Goal: Communication & Community: Participate in discussion

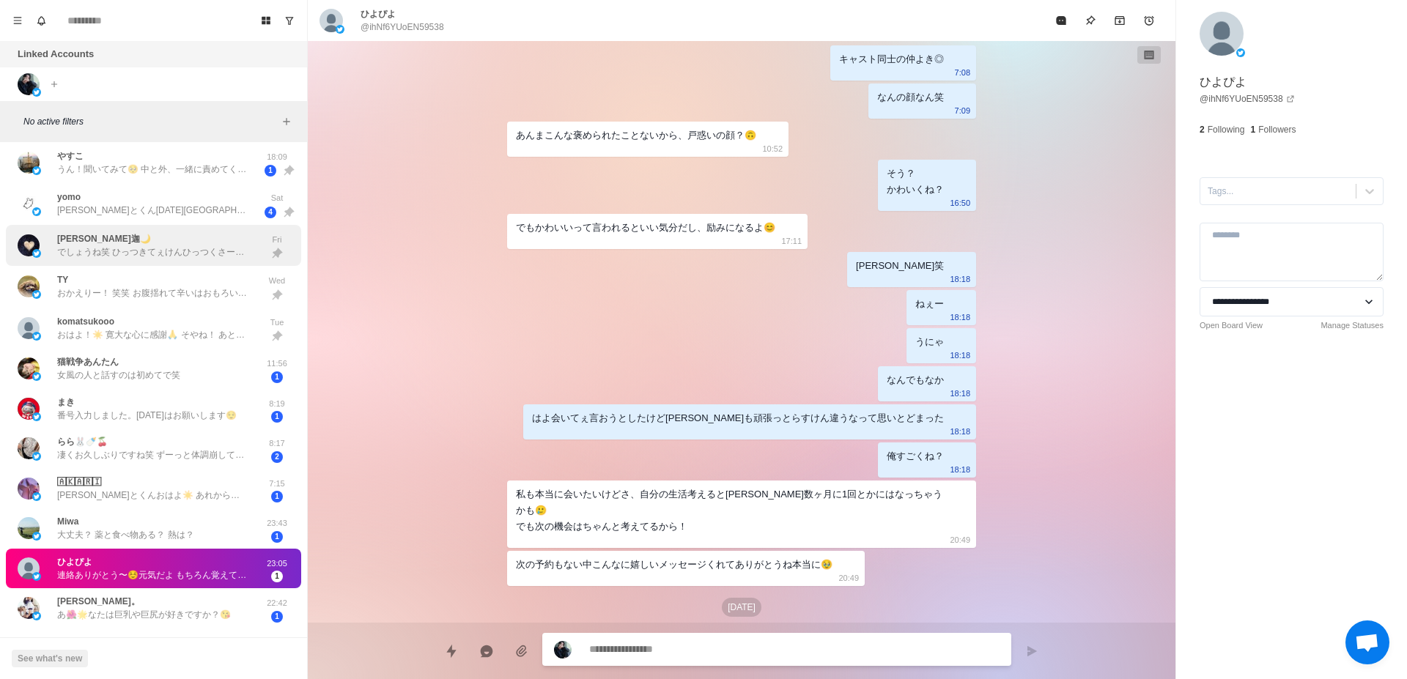
scroll to position [185, 0]
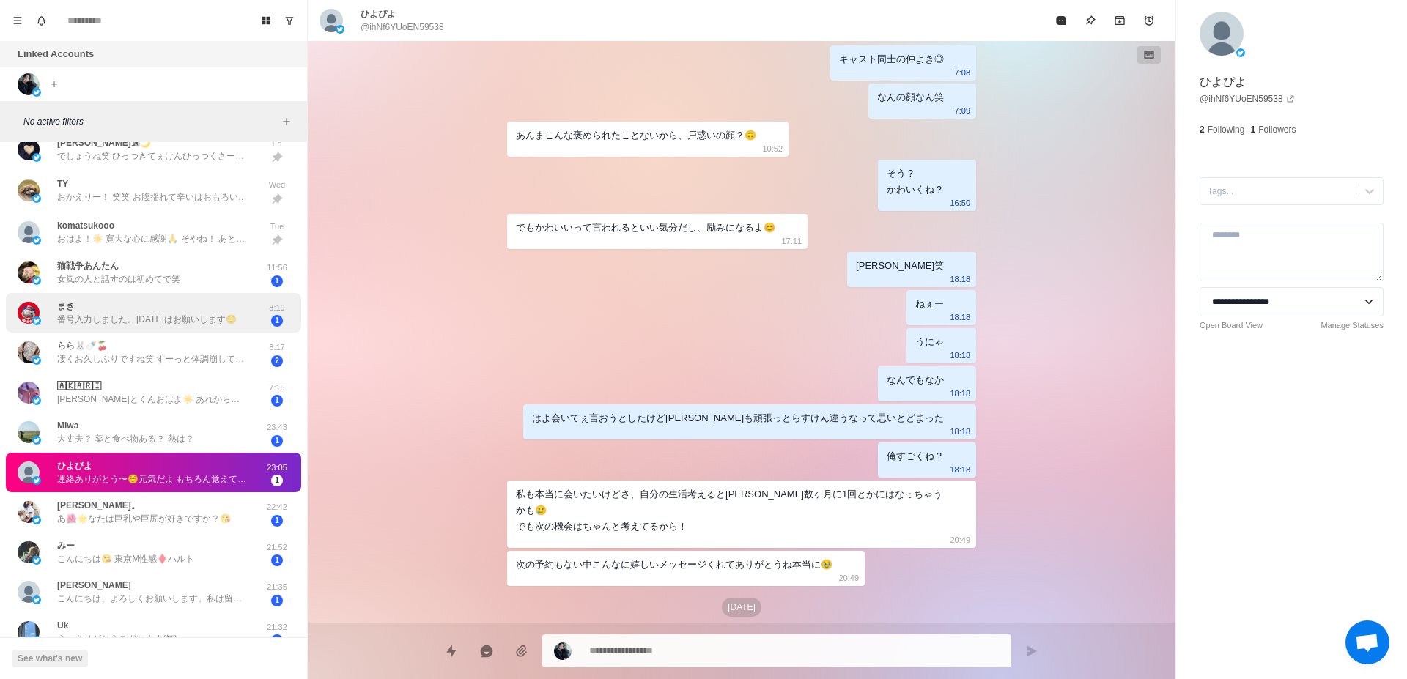
click at [156, 314] on p "番号入力しました。[DATE]はお願いします😌" at bounding box center [147, 319] width 180 height 13
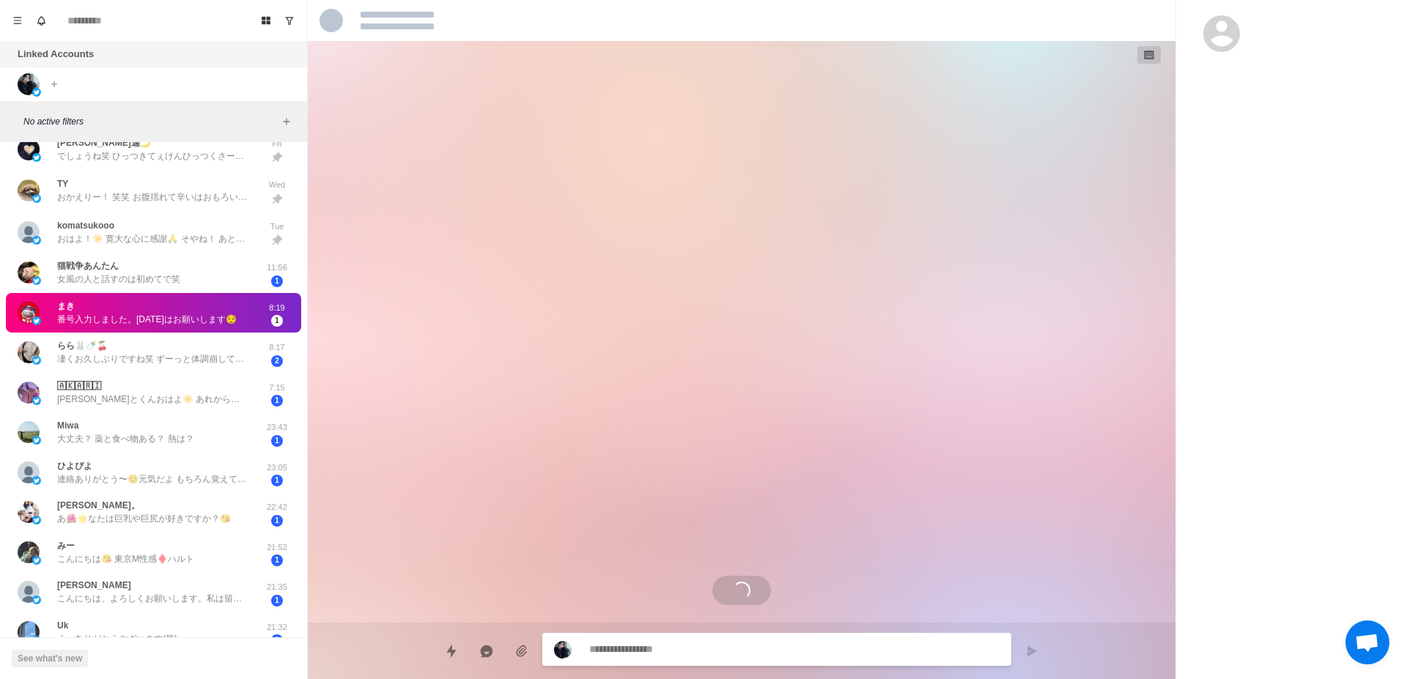
scroll to position [1022, 0]
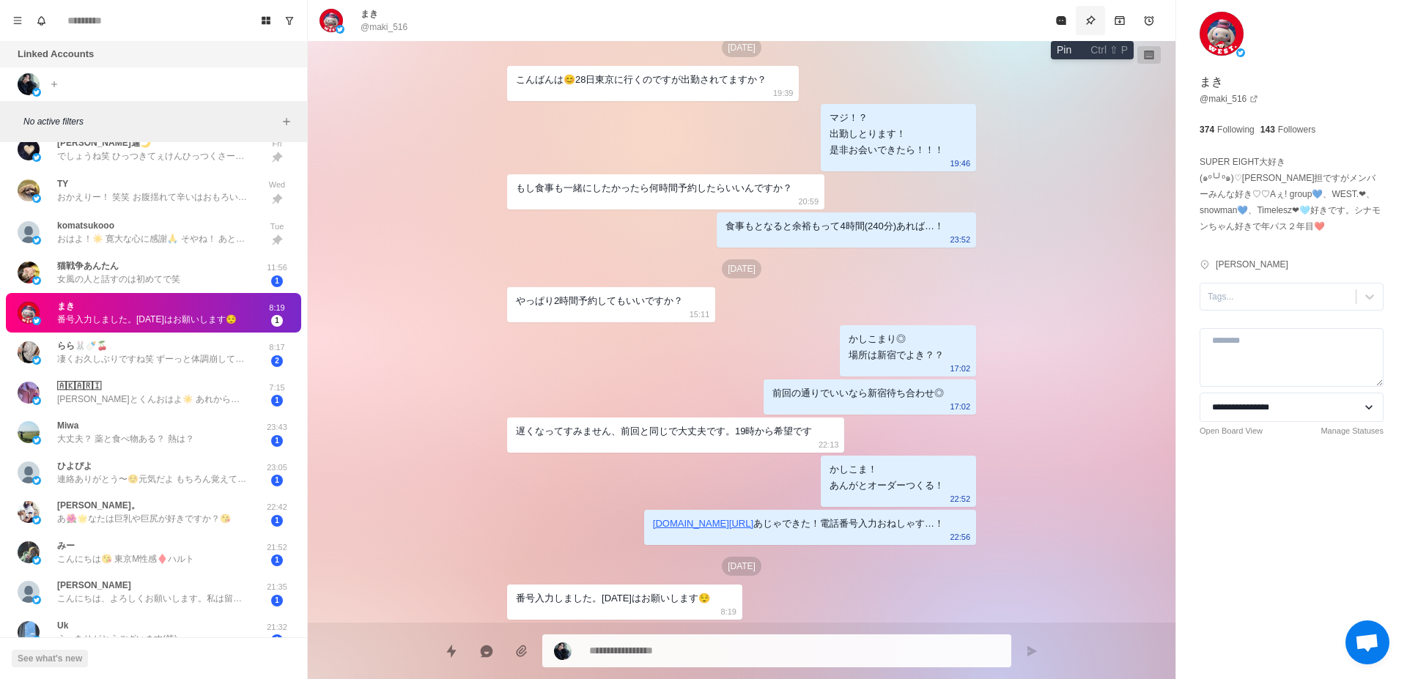
click at [1093, 18] on icon "Pin" at bounding box center [1091, 21] width 12 height 12
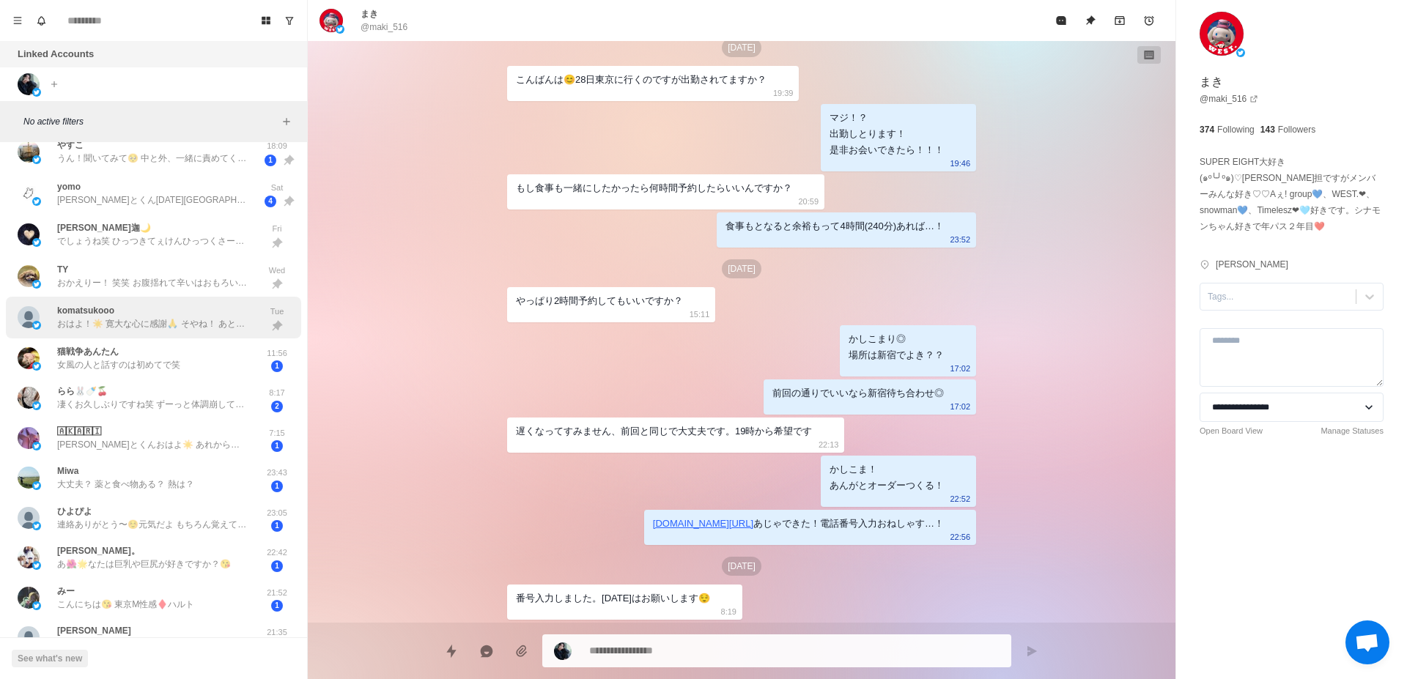
scroll to position [185, 0]
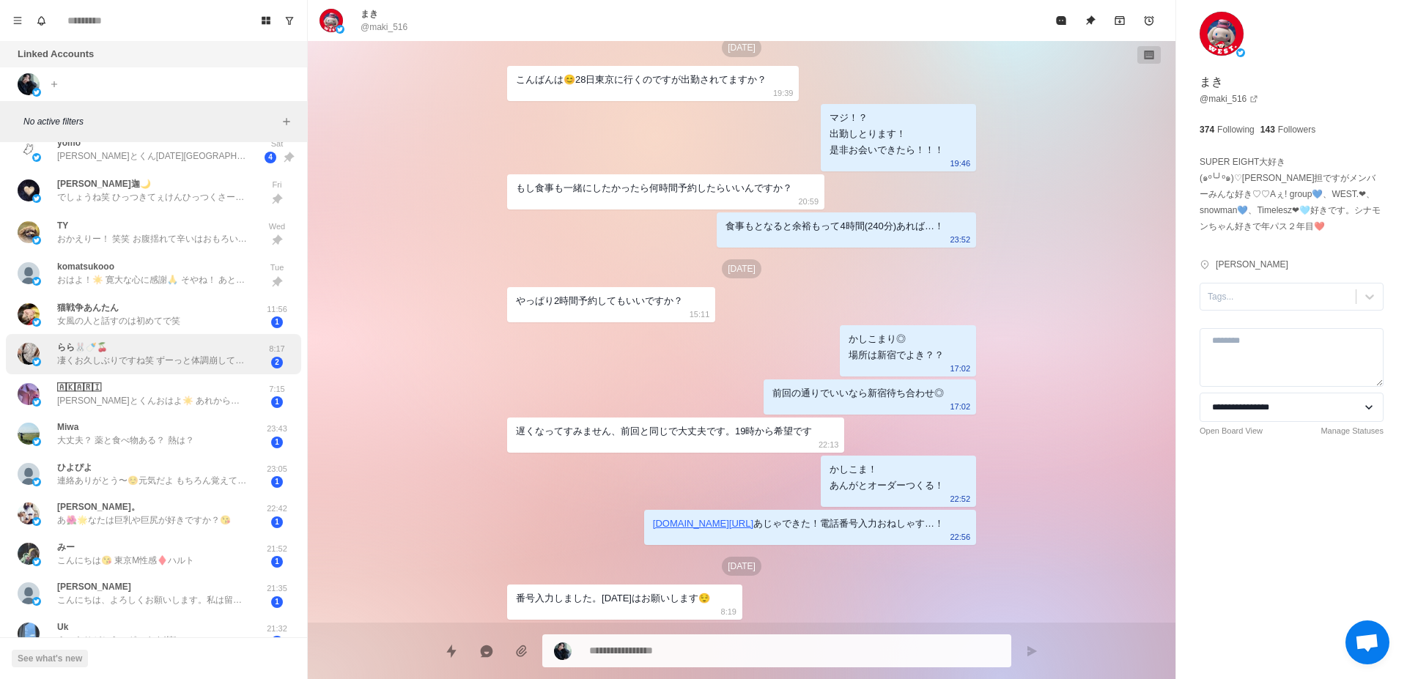
click at [187, 369] on div "らら🐰🍼🍒 凄くお久しぶりですね笑 ずーっと体調崩してて薬の飲む量がえぐいです💦でもあんまり良くならないんですよ（；_；） 8:17 2" at bounding box center [153, 354] width 295 height 40
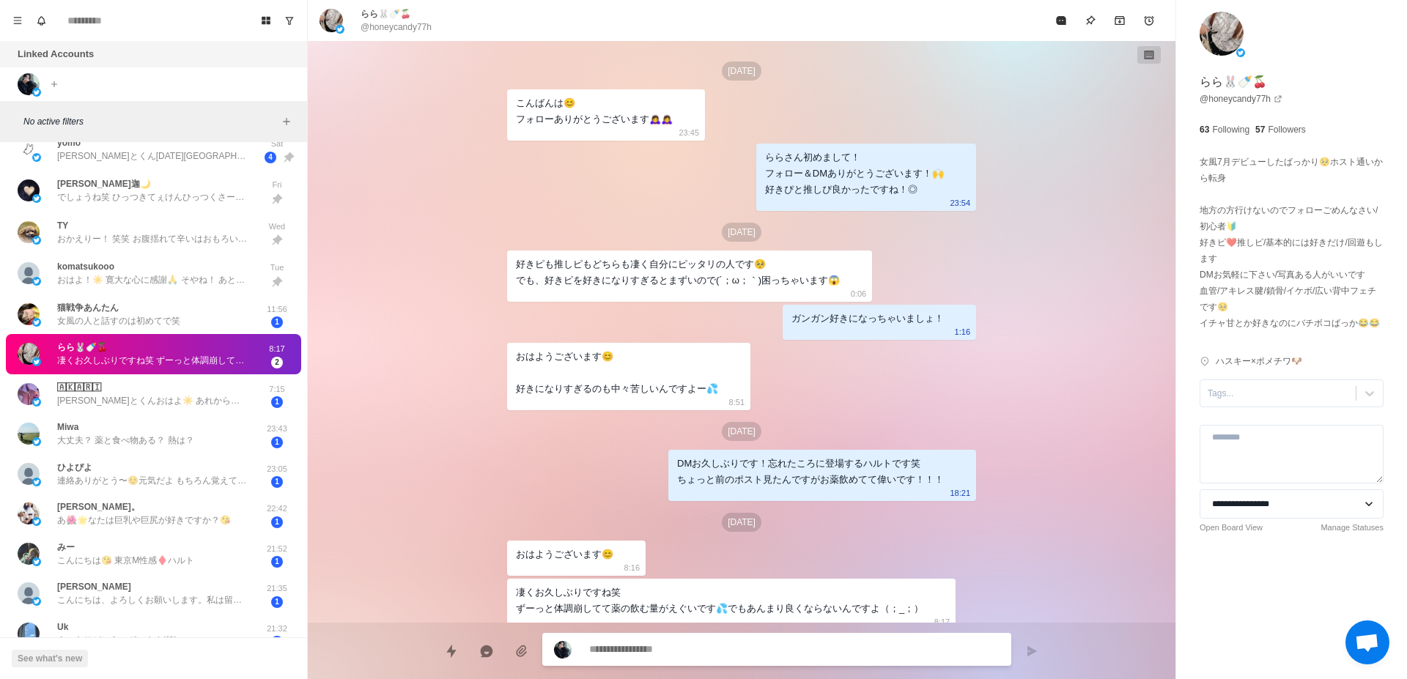
scroll to position [10, 0]
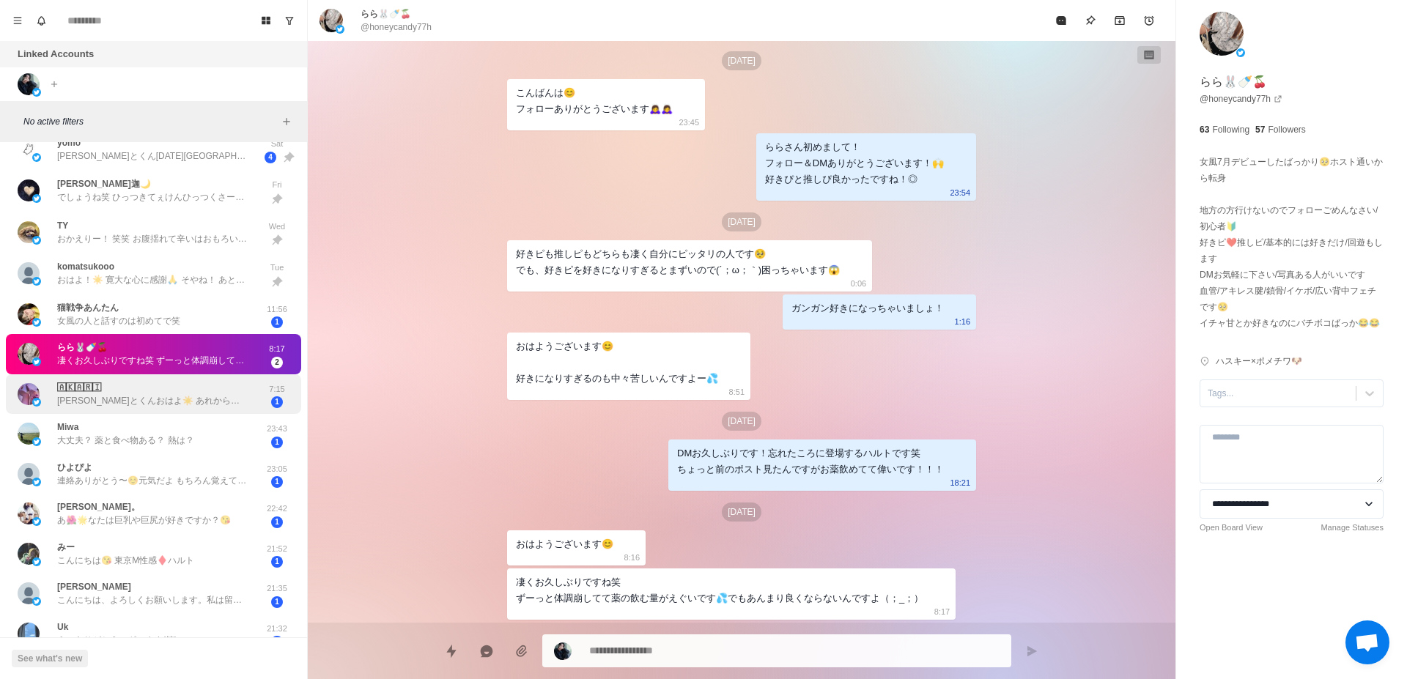
click at [199, 390] on div "🄰🄺🄰🅁🄸 [PERSON_NAME]とくんおはよ☀️ あれから幸せに過ごせてる 思い出だけで生きていけるよ 大切にしてもらった キスマしあわせ💋 消えないで…" at bounding box center [152, 394] width 191 height 26
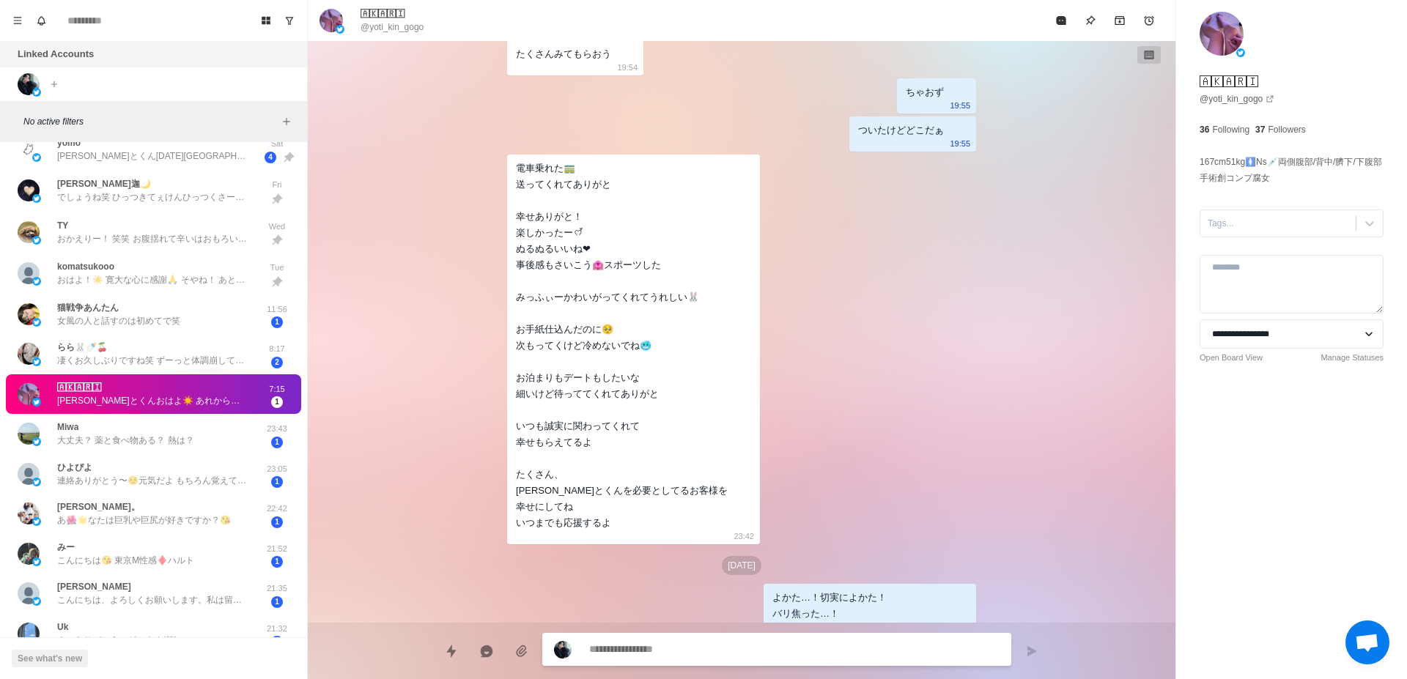
scroll to position [2102, 0]
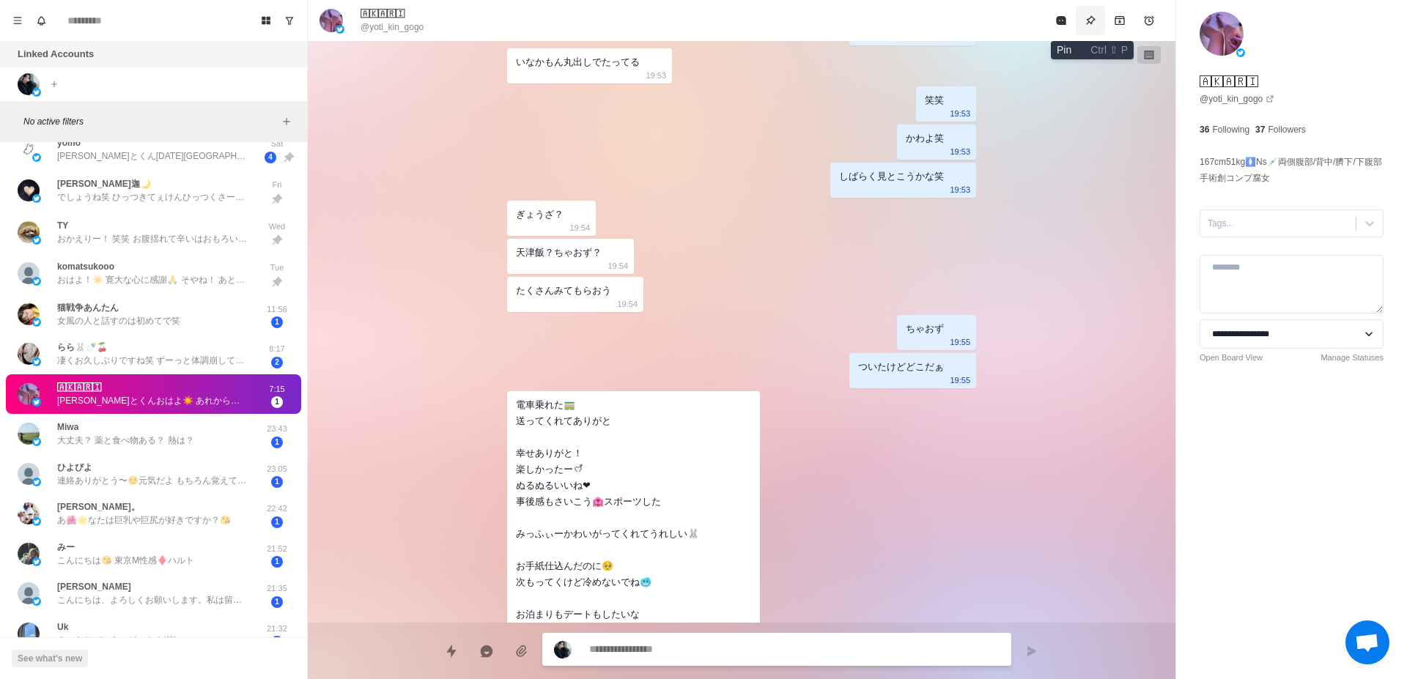
click at [1098, 15] on button "Pin" at bounding box center [1090, 20] width 29 height 29
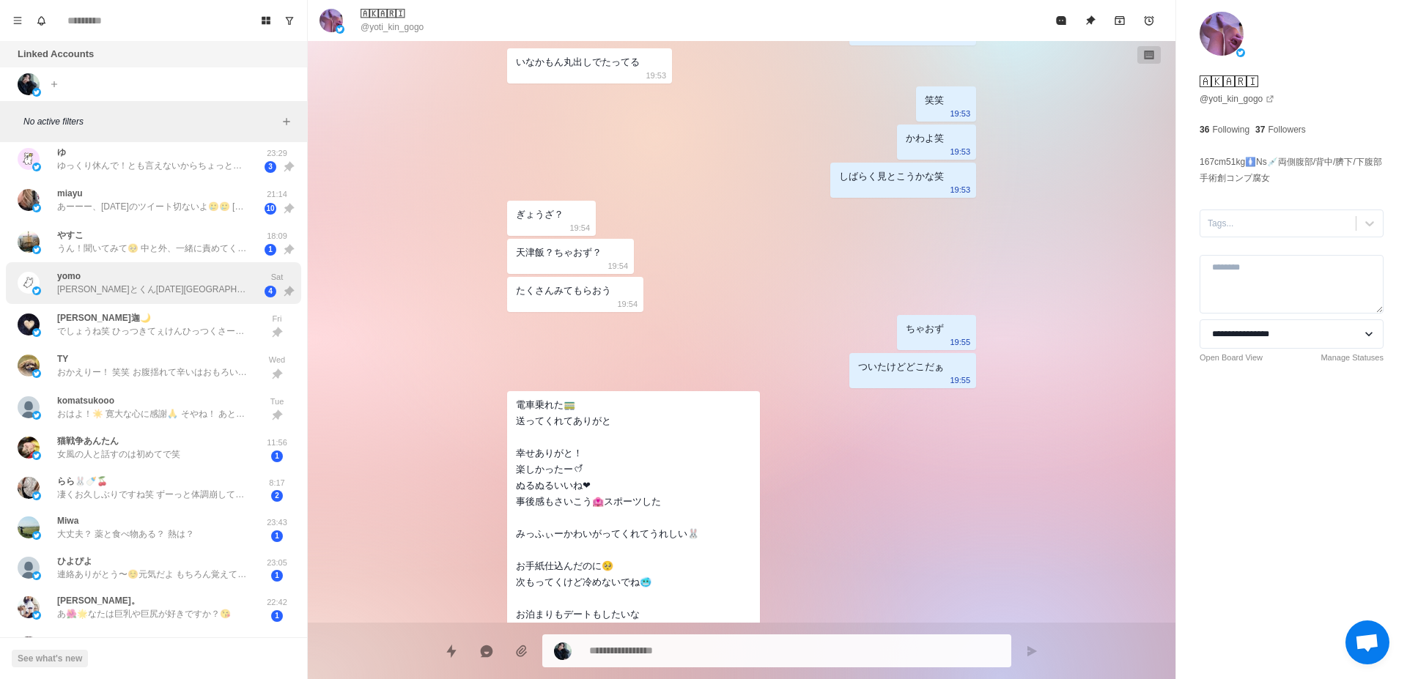
scroll to position [185, 0]
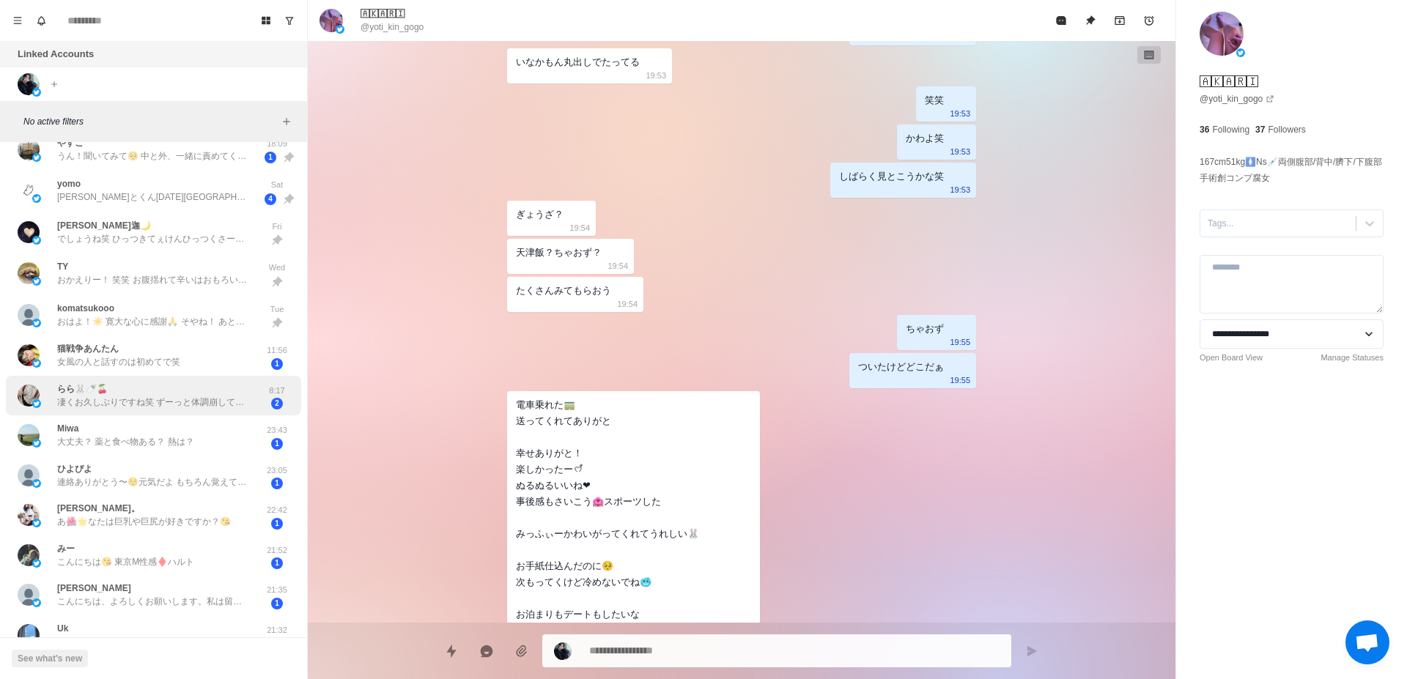
click at [228, 404] on p "凄くお久しぶりですね笑 ずーっと体調崩してて薬の飲む量がえぐいです💦でもあんまり良くならないんですよ（；_；）" at bounding box center [152, 402] width 191 height 13
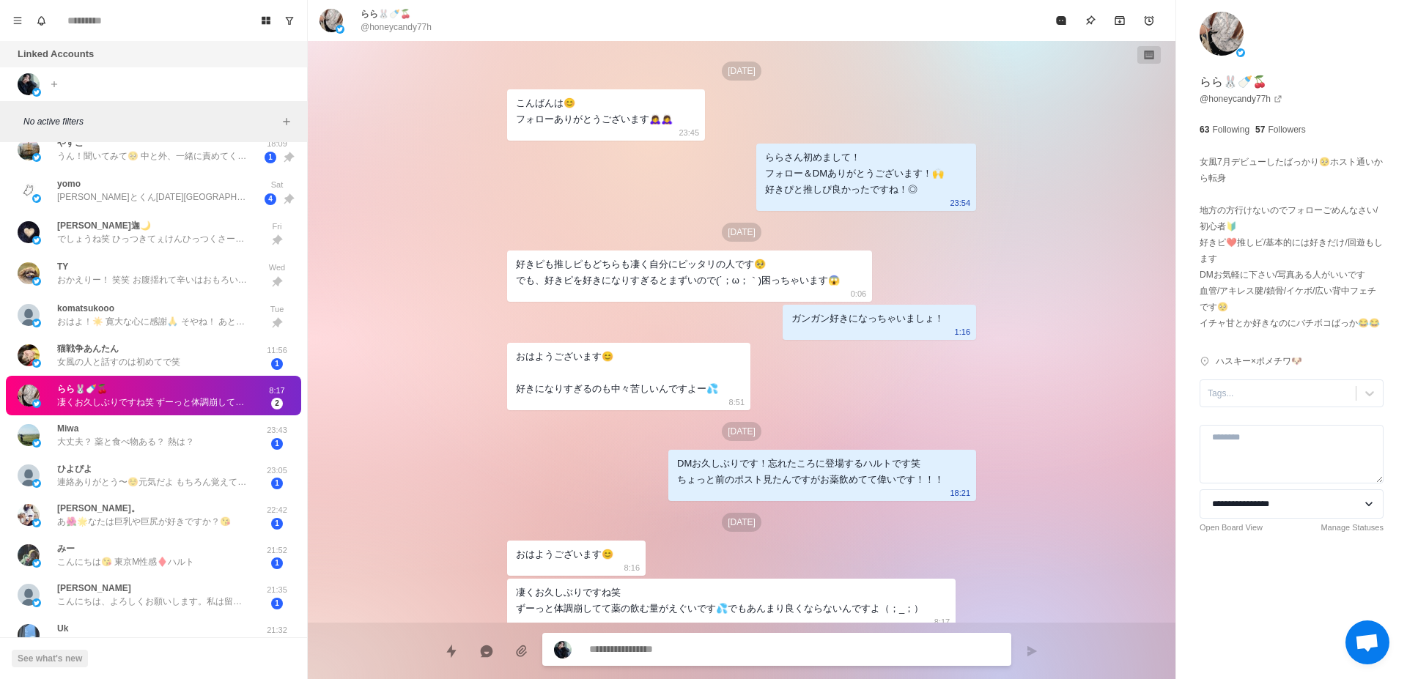
scroll to position [10, 0]
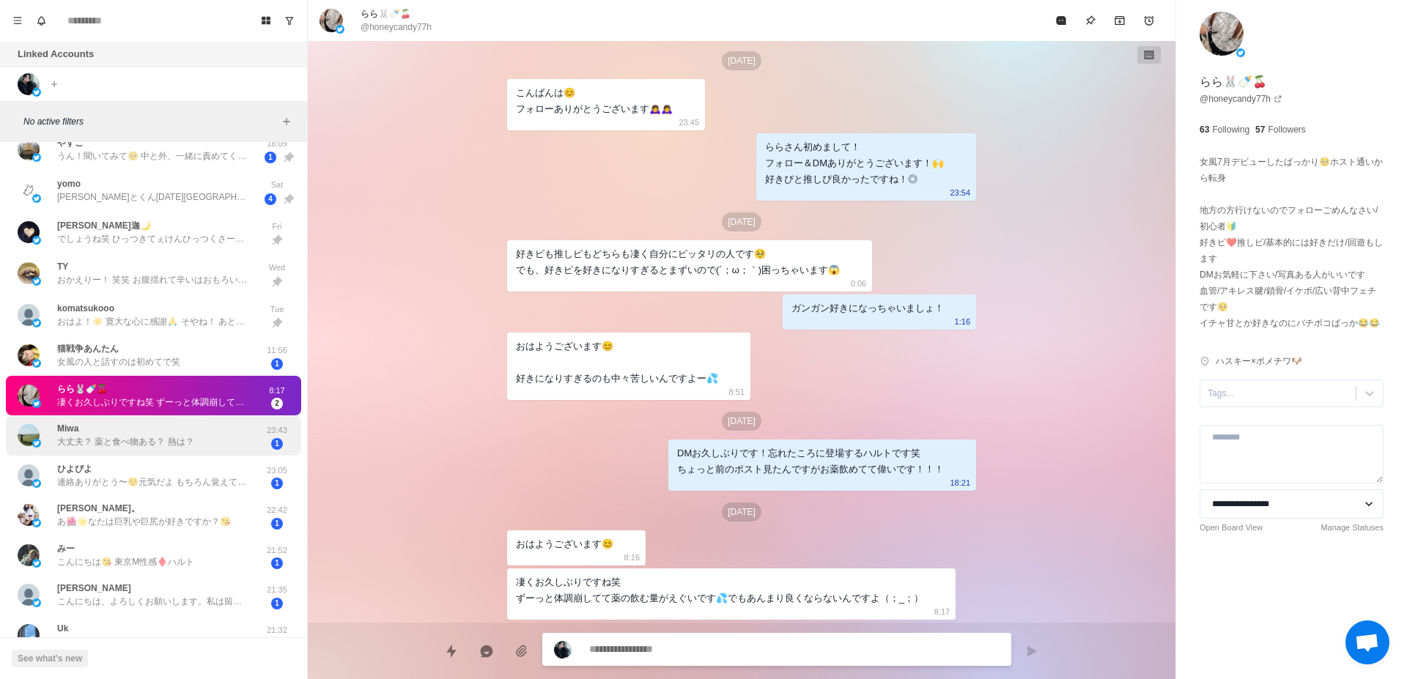
click at [150, 452] on div "Miwa 大丈夫？ 薬と食べ物ある？ 熱は？ 23:43 1" at bounding box center [153, 436] width 295 height 40
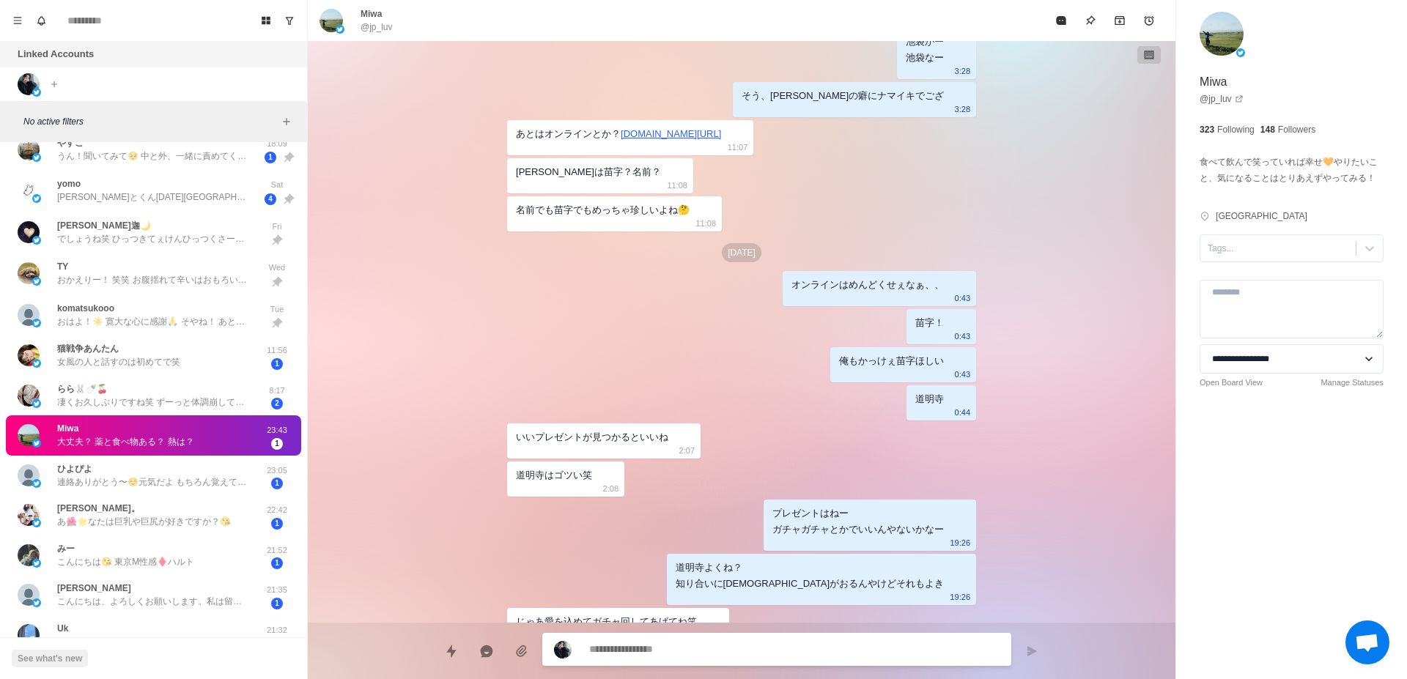
scroll to position [1321, 0]
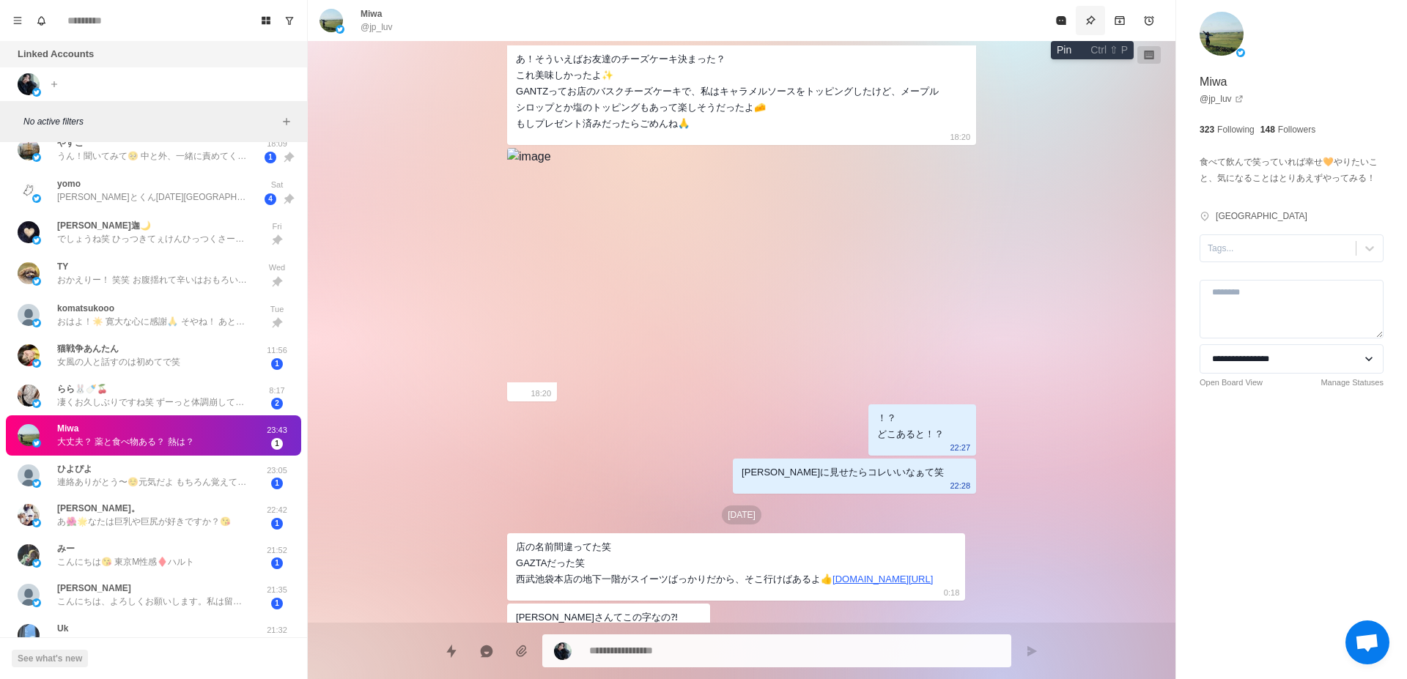
click at [1097, 18] on button "Pin" at bounding box center [1090, 20] width 29 height 29
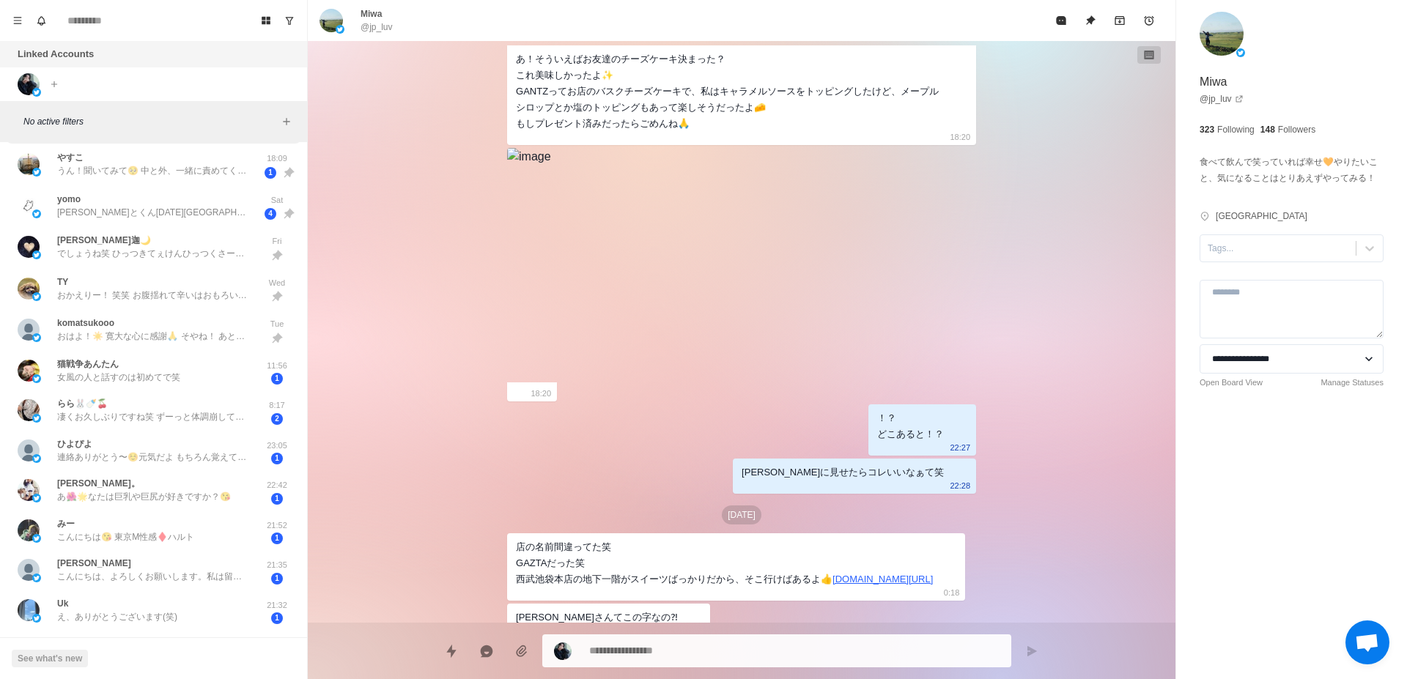
scroll to position [277, 0]
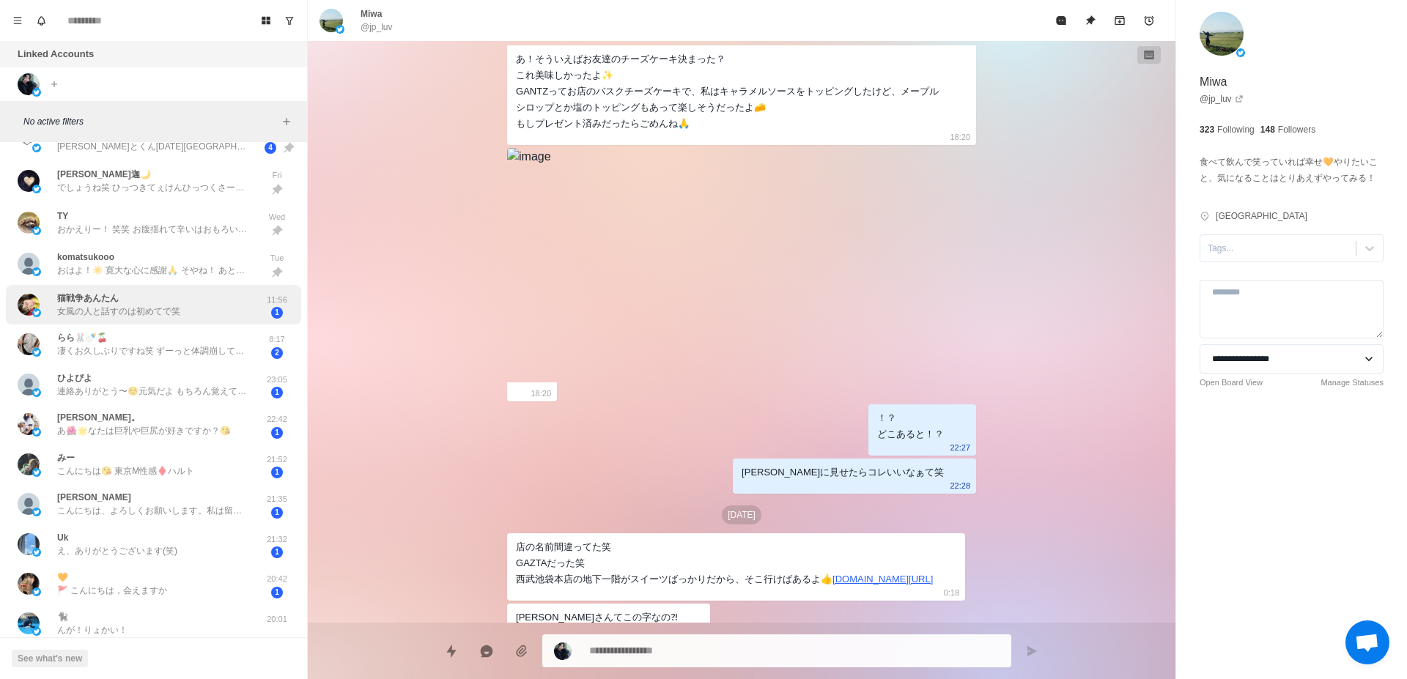
type textarea "*"
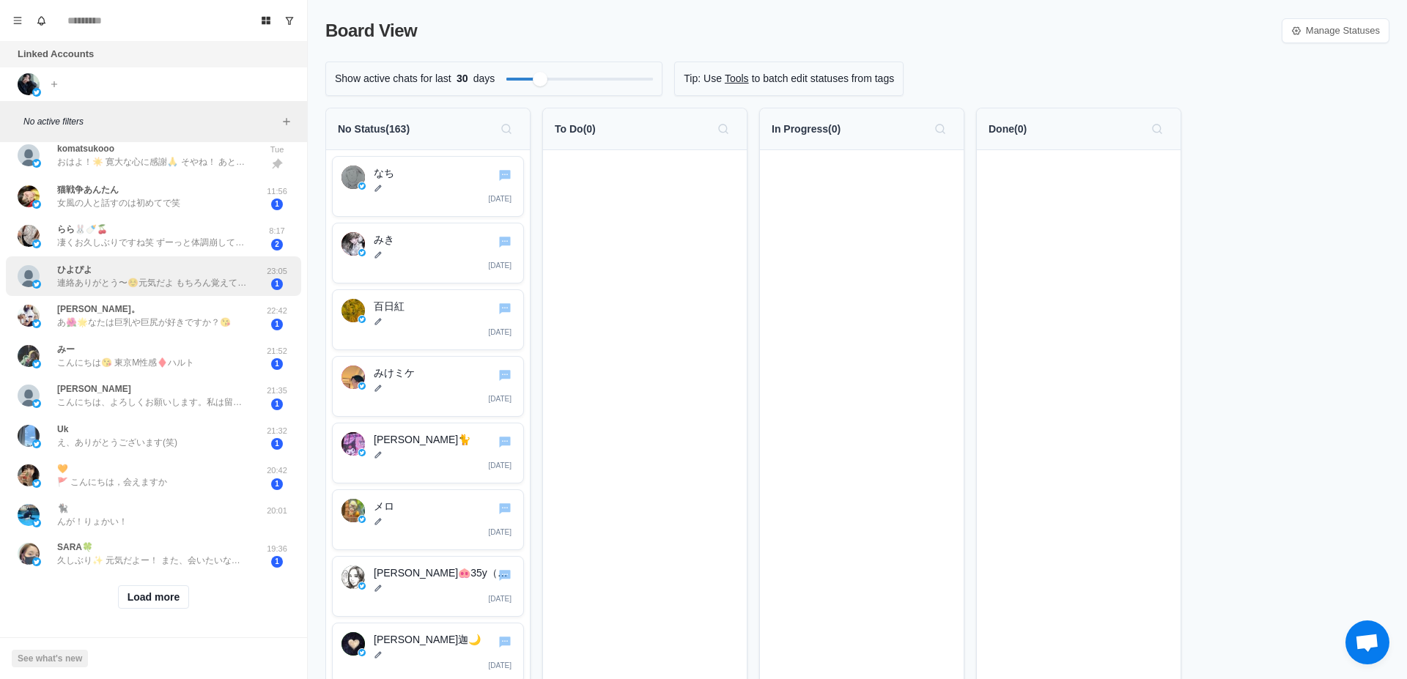
scroll to position [398, 0]
click at [171, 587] on button "Load more" at bounding box center [154, 597] width 72 height 23
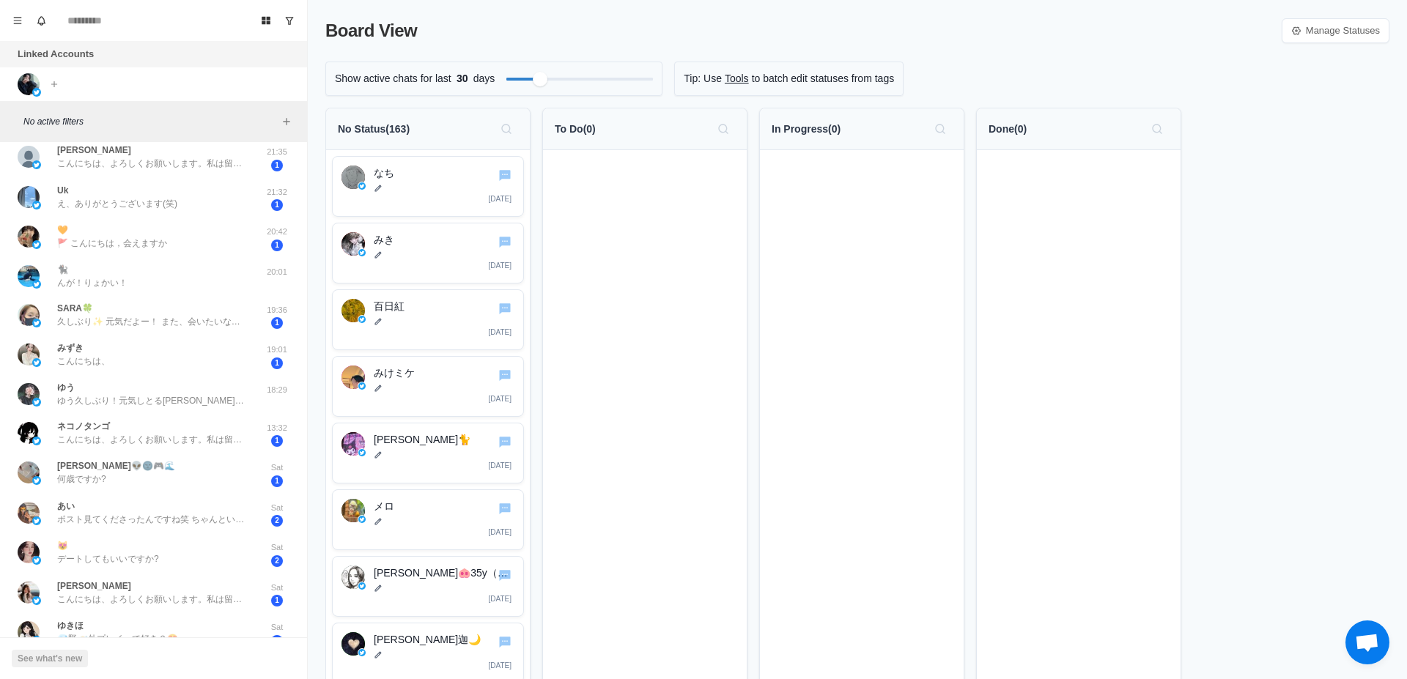
scroll to position [831, 0]
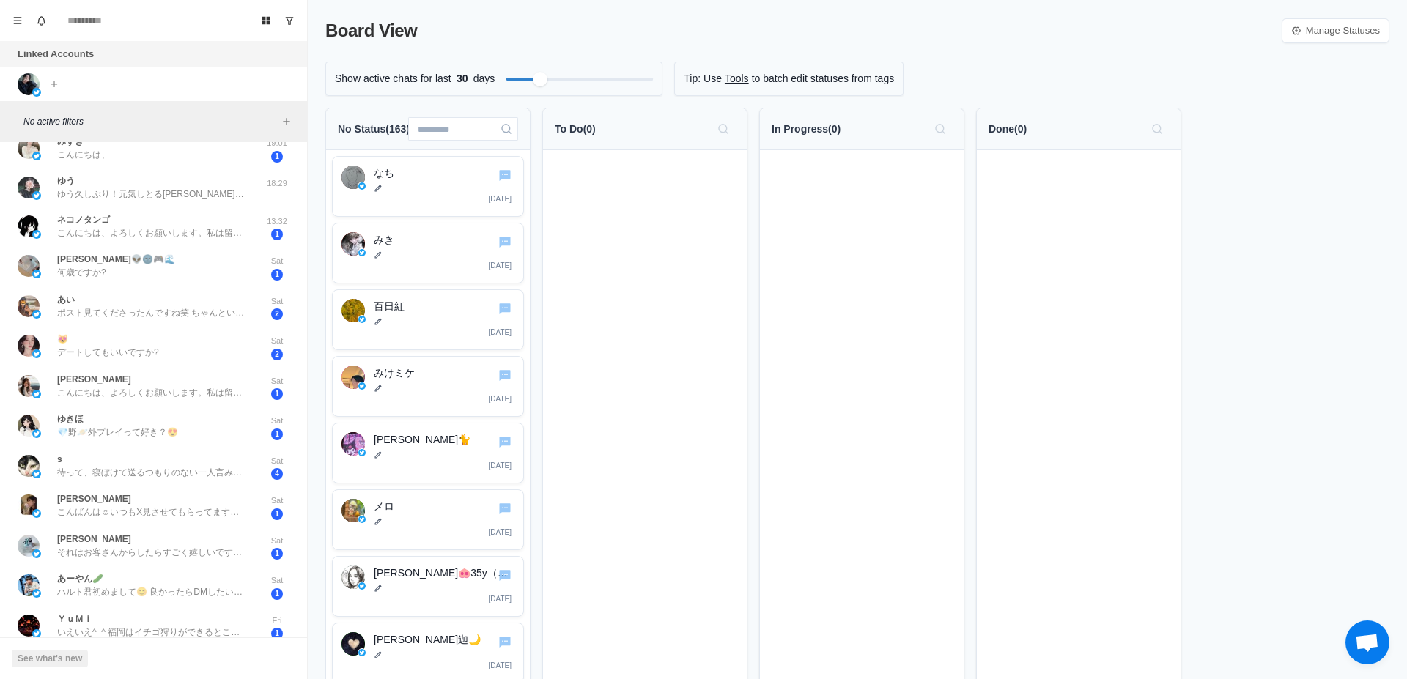
click at [503, 125] on icon "Search" at bounding box center [507, 129] width 12 height 12
click at [512, 135] on button "Search" at bounding box center [506, 128] width 23 height 23
click at [459, 133] on input at bounding box center [463, 128] width 110 height 23
click at [290, 122] on icon "Add filters" at bounding box center [287, 122] width 12 height 12
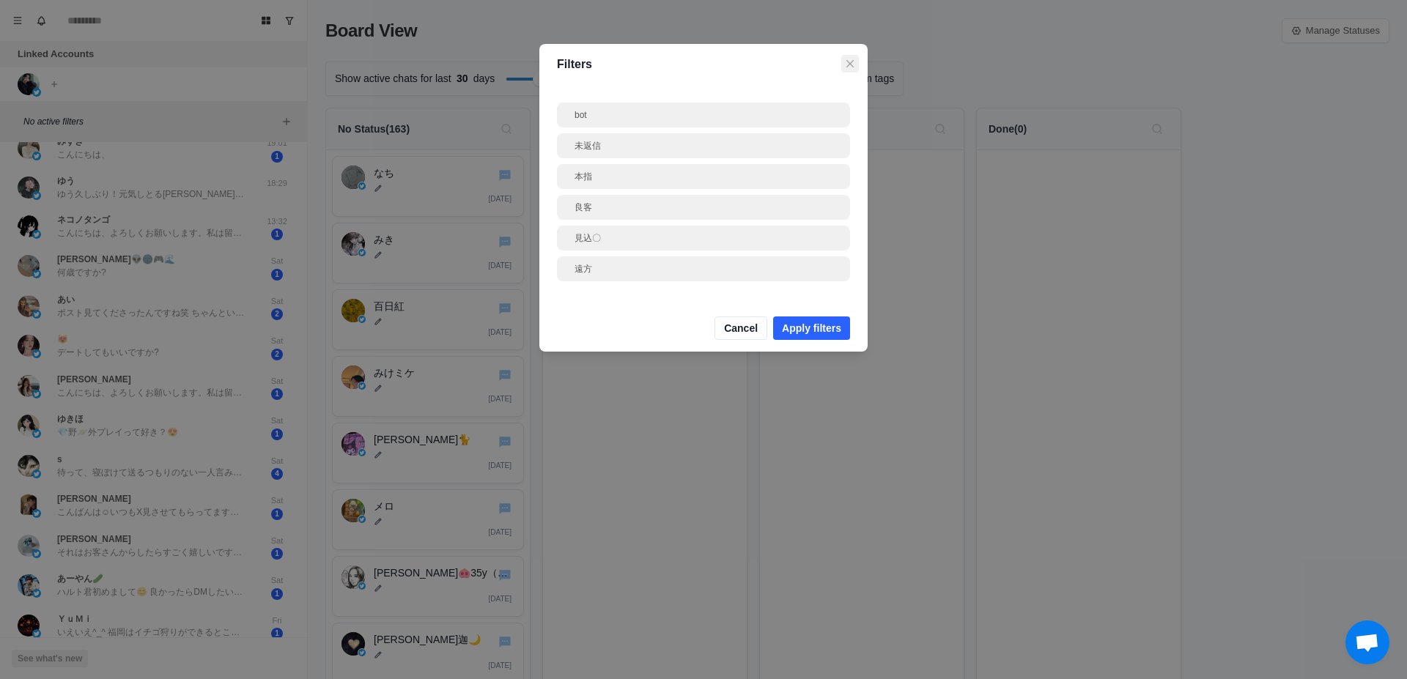
click at [853, 65] on icon "Close" at bounding box center [850, 63] width 7 height 7
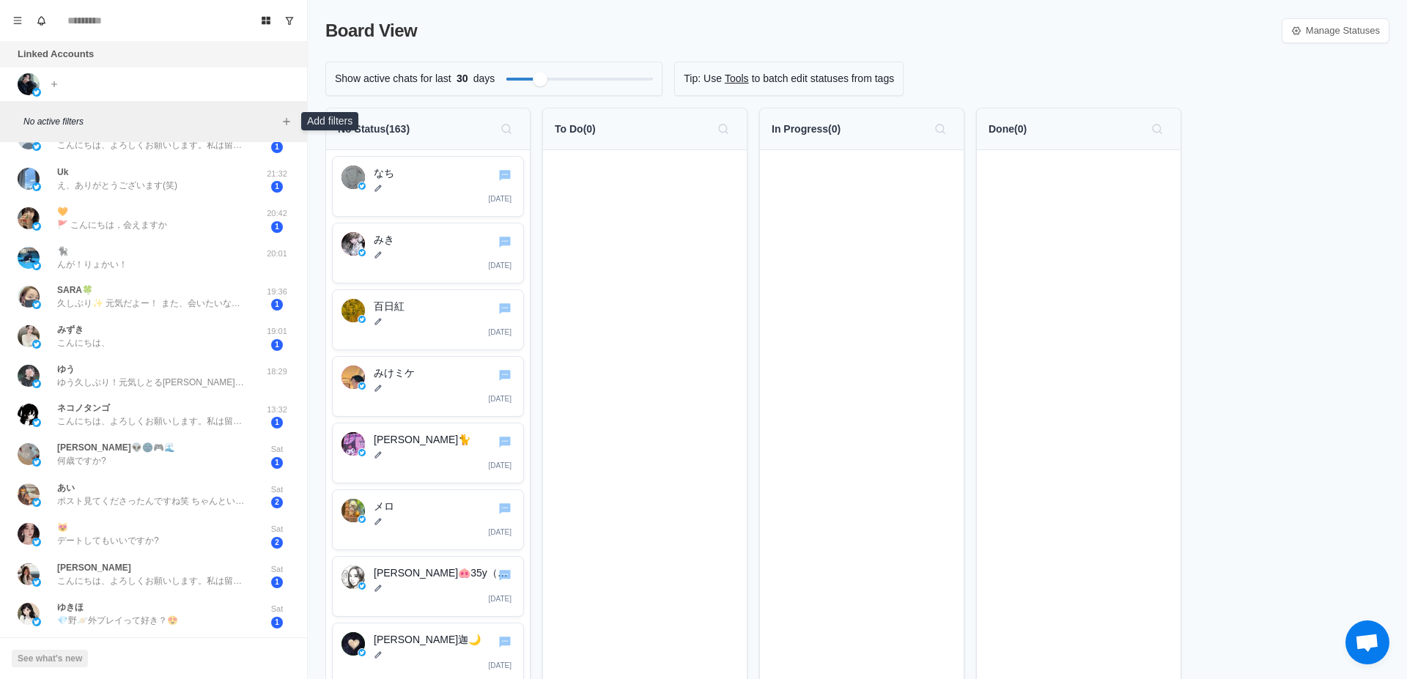
scroll to position [647, 0]
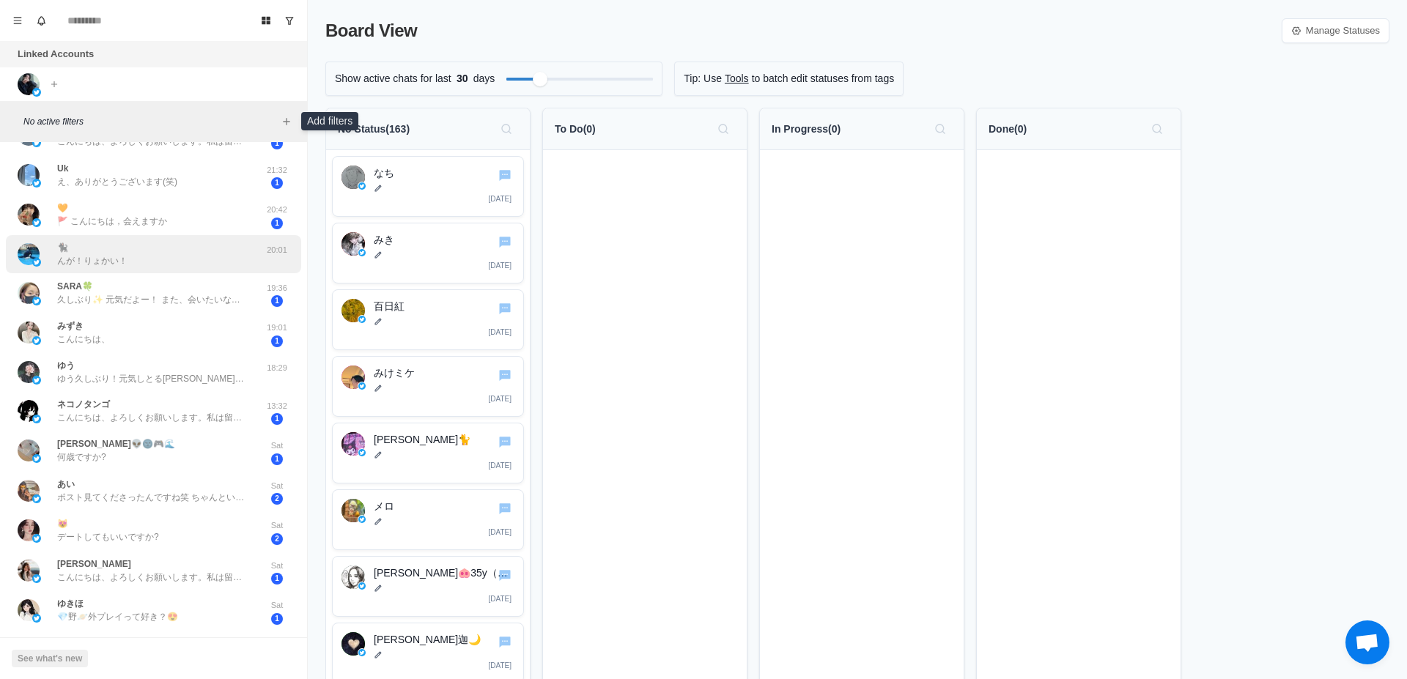
click at [206, 258] on div "🐈‍⬛ んが！りょかい！" at bounding box center [138, 254] width 241 height 26
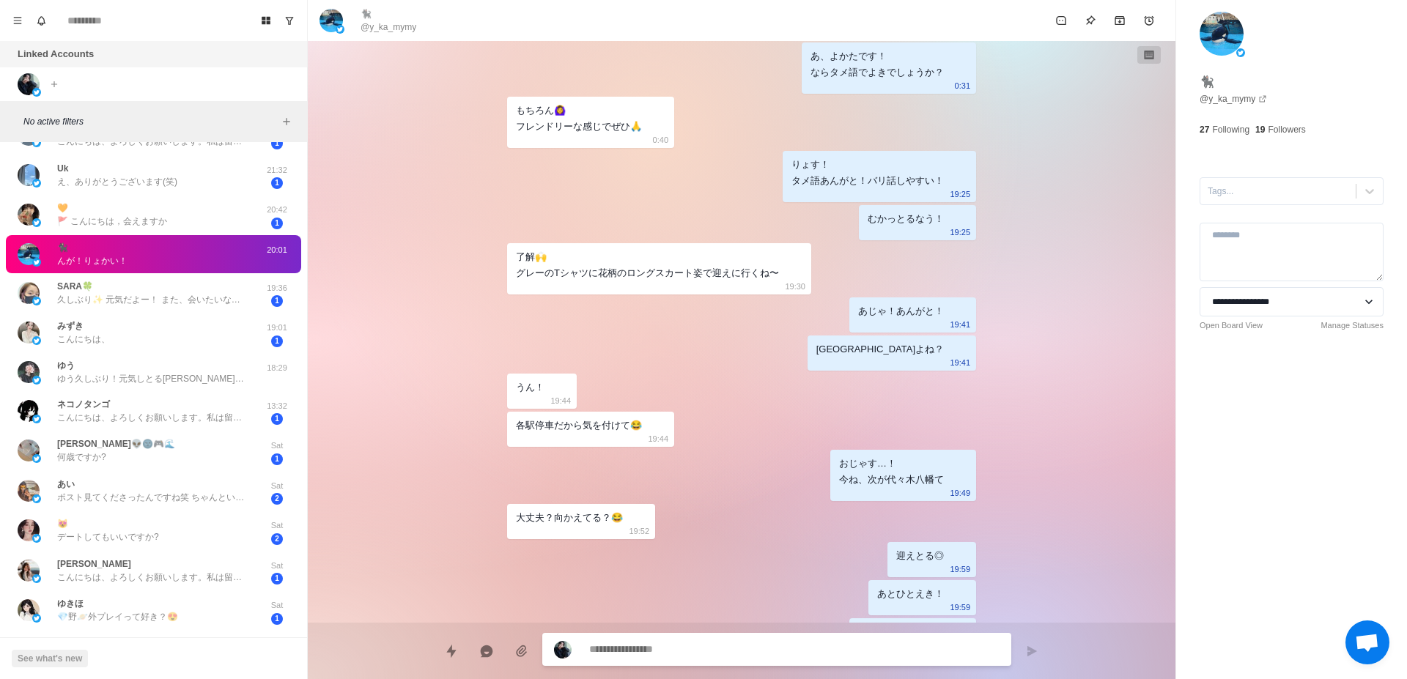
scroll to position [778, 0]
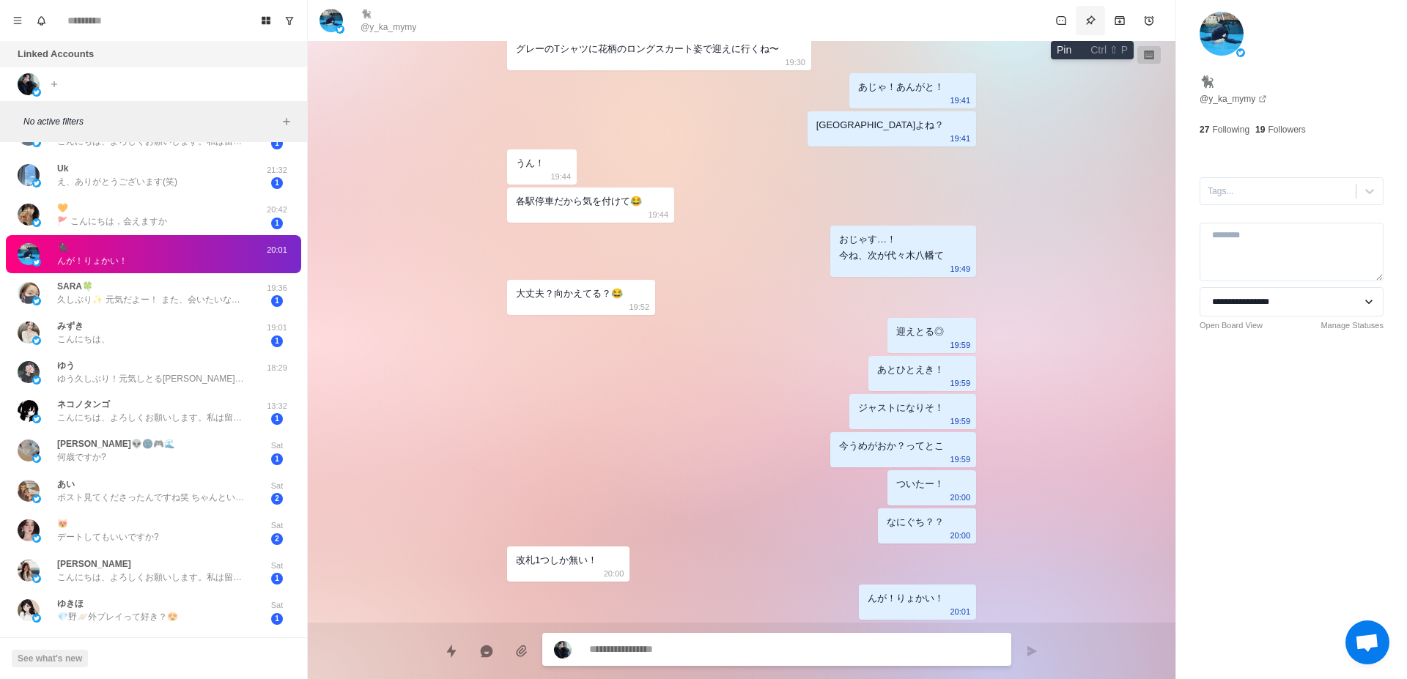
click at [1089, 26] on button "Pin" at bounding box center [1090, 20] width 29 height 29
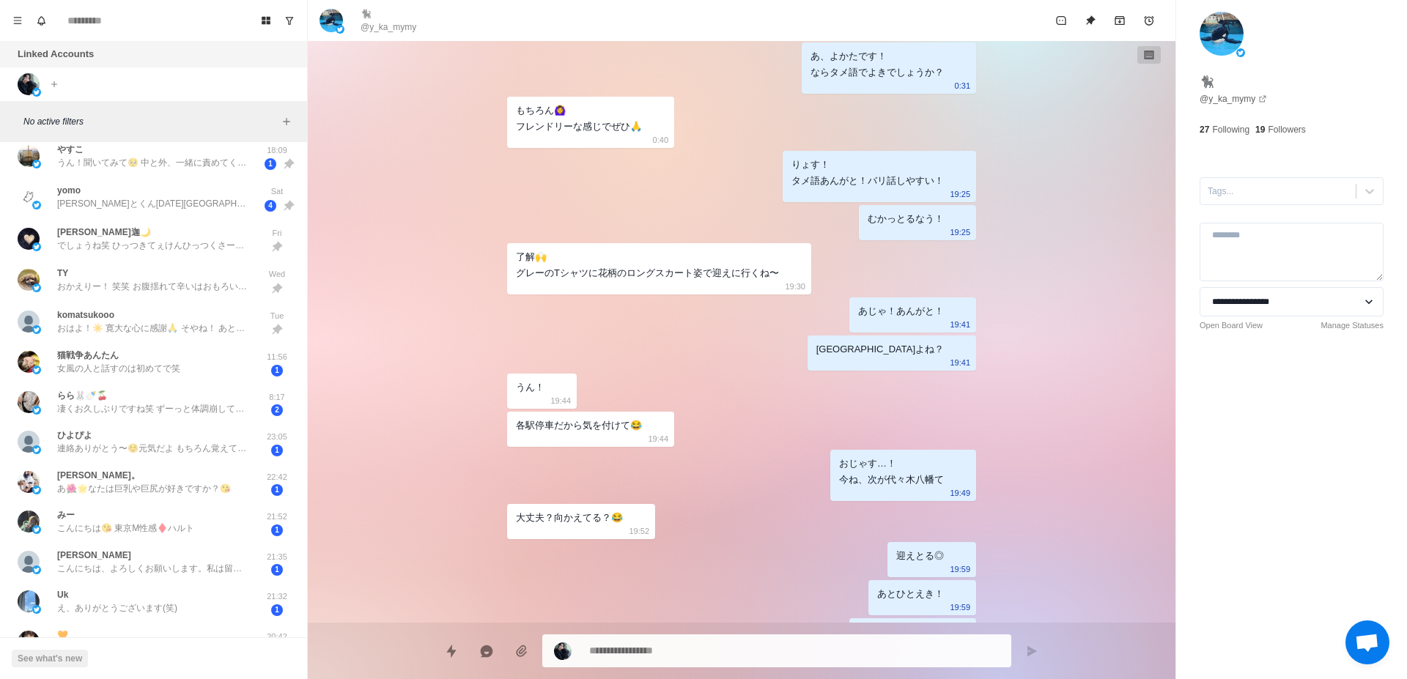
scroll to position [277, 0]
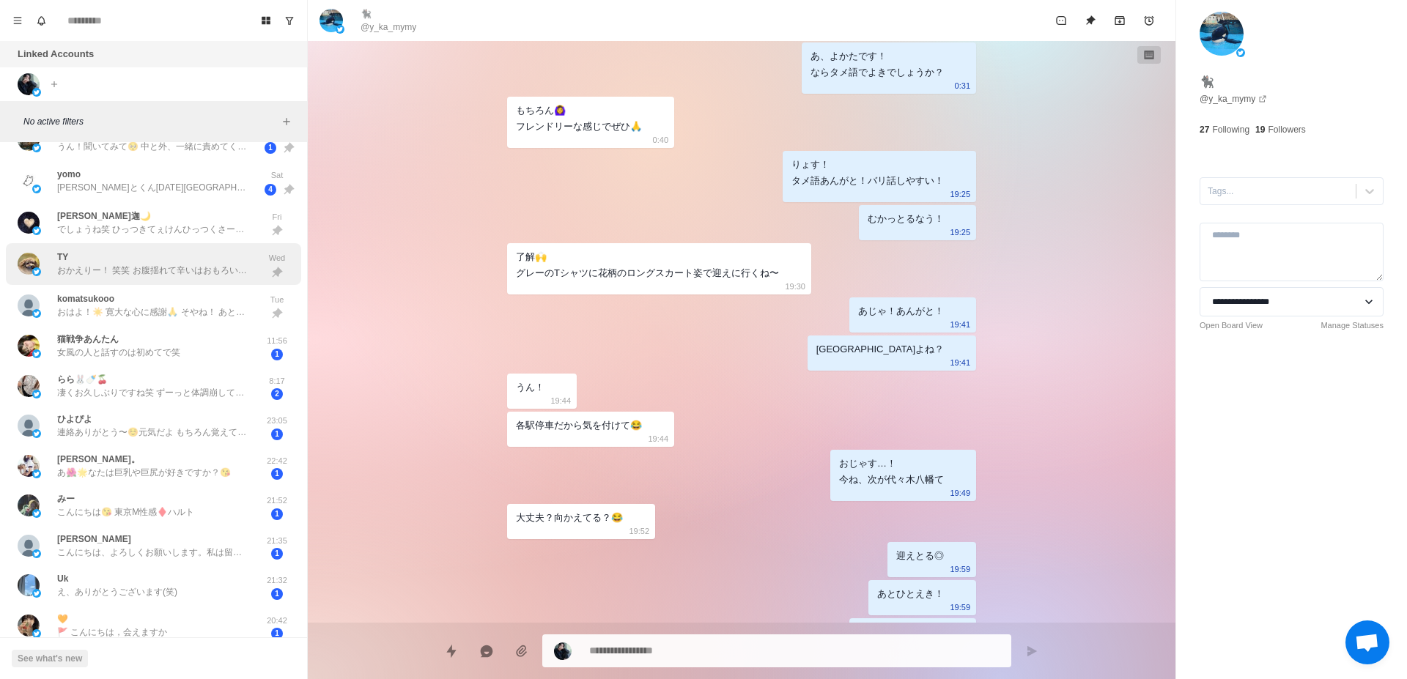
click at [221, 271] on p "おかえりー！ 笑笑 お腹揺れて辛いはおもろい[PERSON_NAME]体験ありがとう！🙌 俺はまた会いたいんやけどたいも同じこと思ってくれとったら嬉しい！ ん…" at bounding box center [152, 270] width 191 height 13
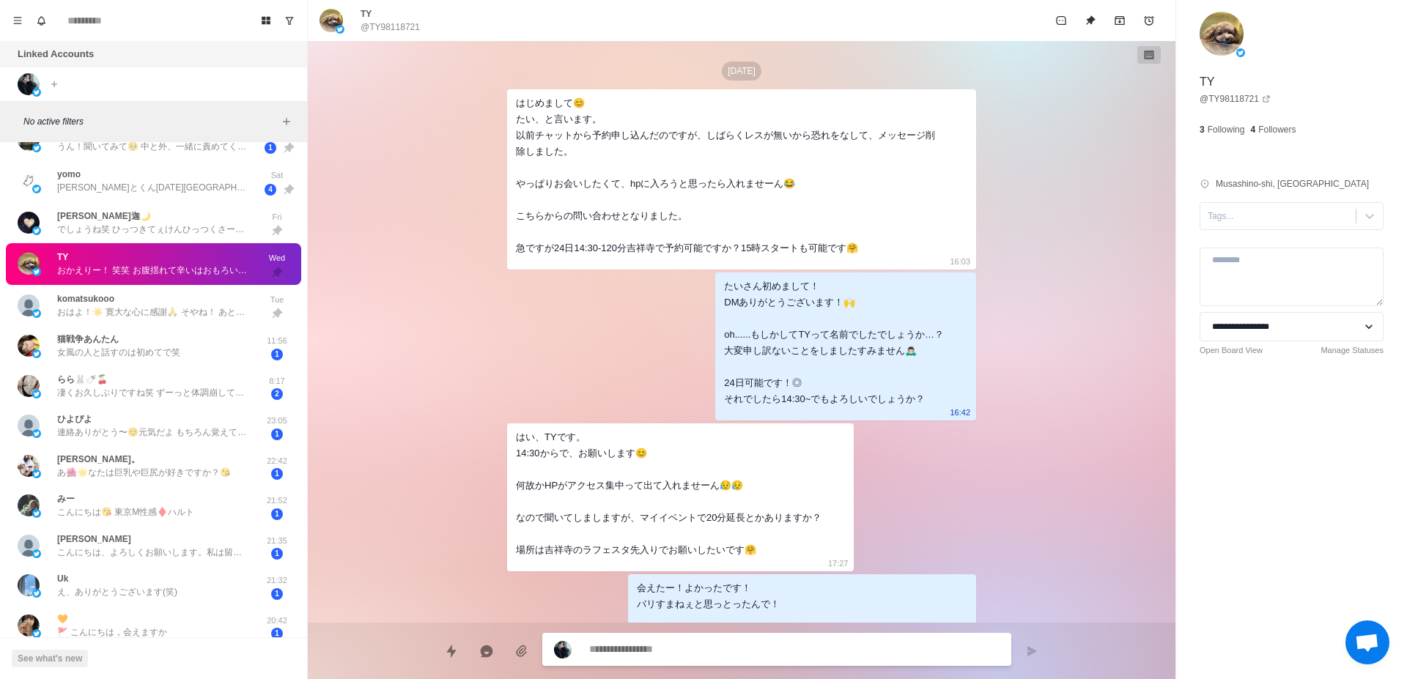
scroll to position [1588, 0]
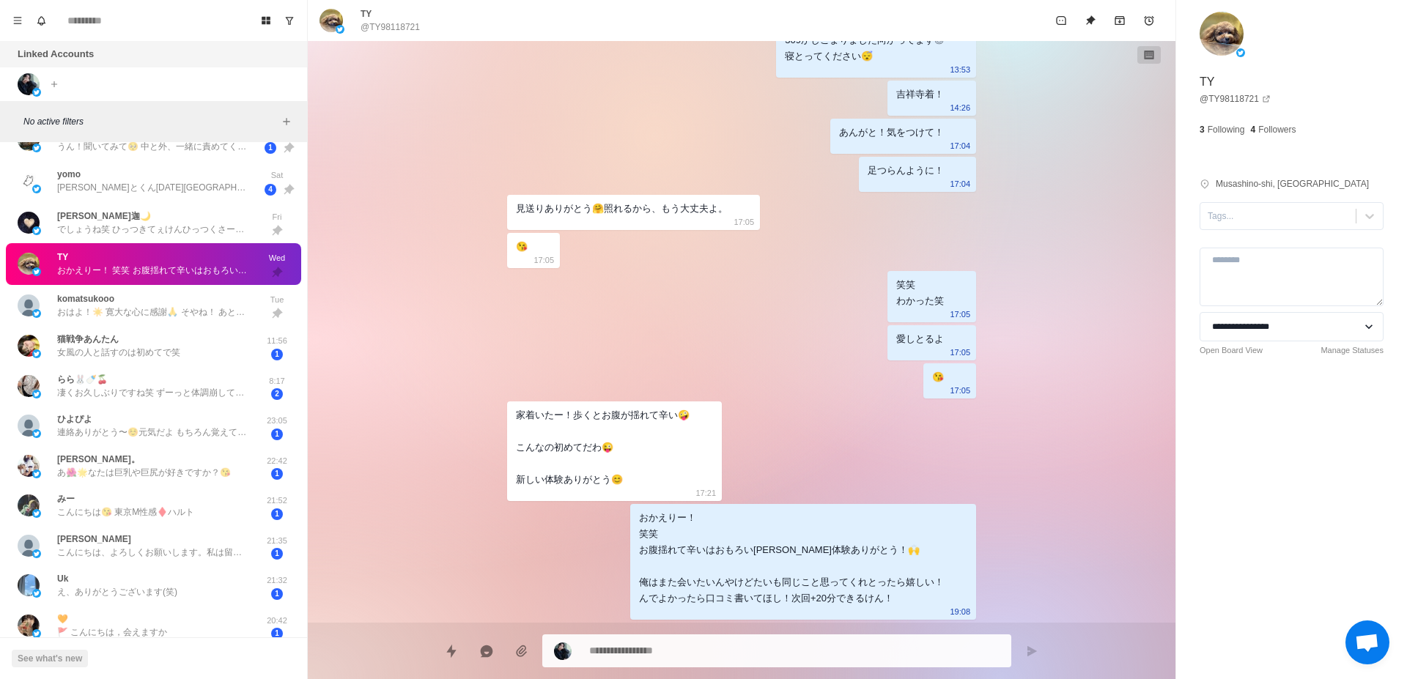
type textarea "*"
